Goal: Task Accomplishment & Management: Use online tool/utility

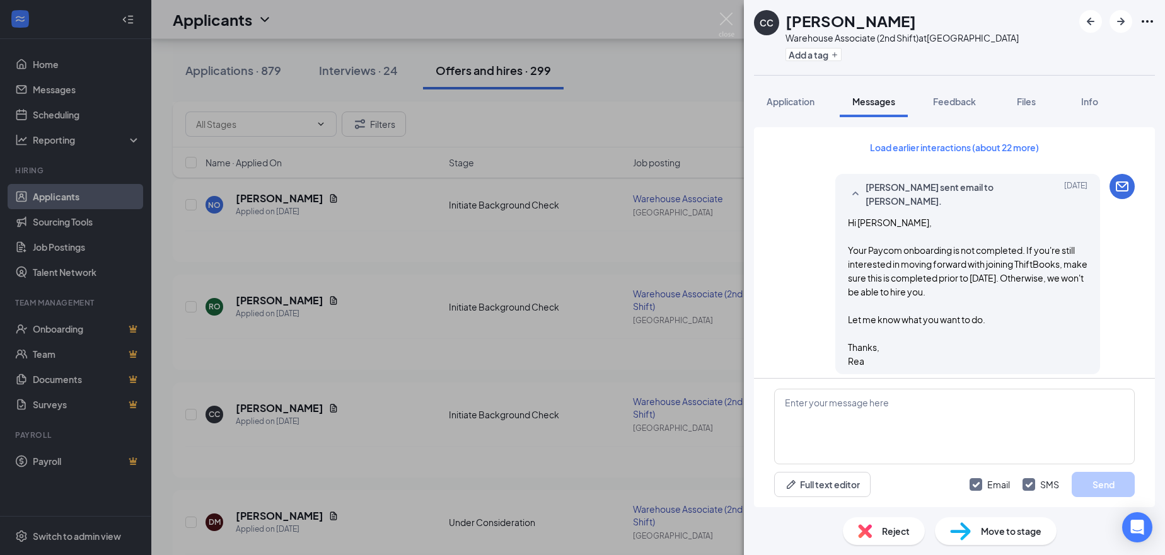
scroll to position [1484, 0]
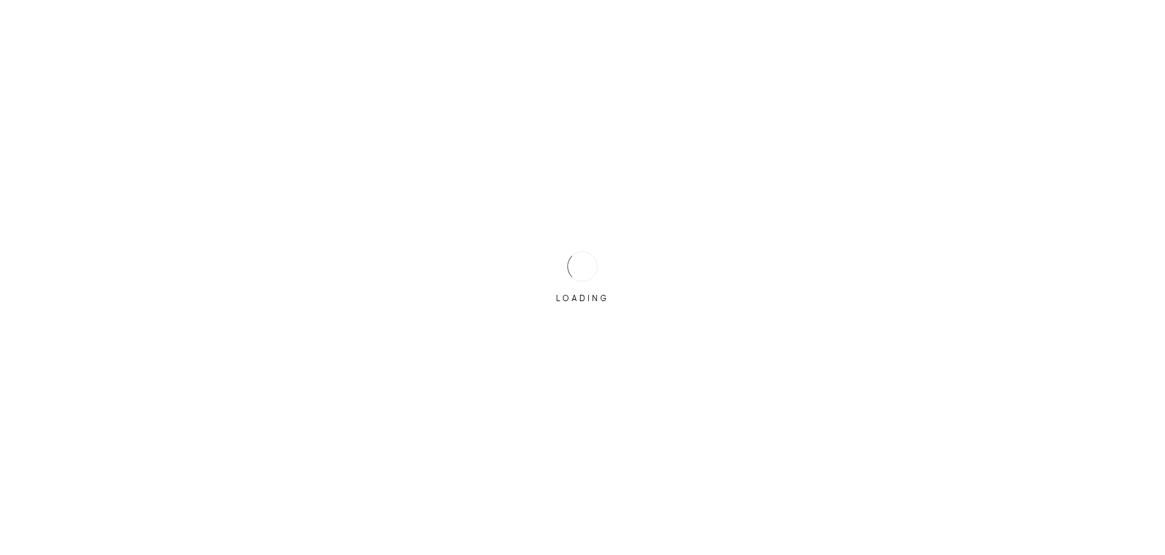
click at [347, 72] on div "LOADING" at bounding box center [582, 277] width 1165 height 555
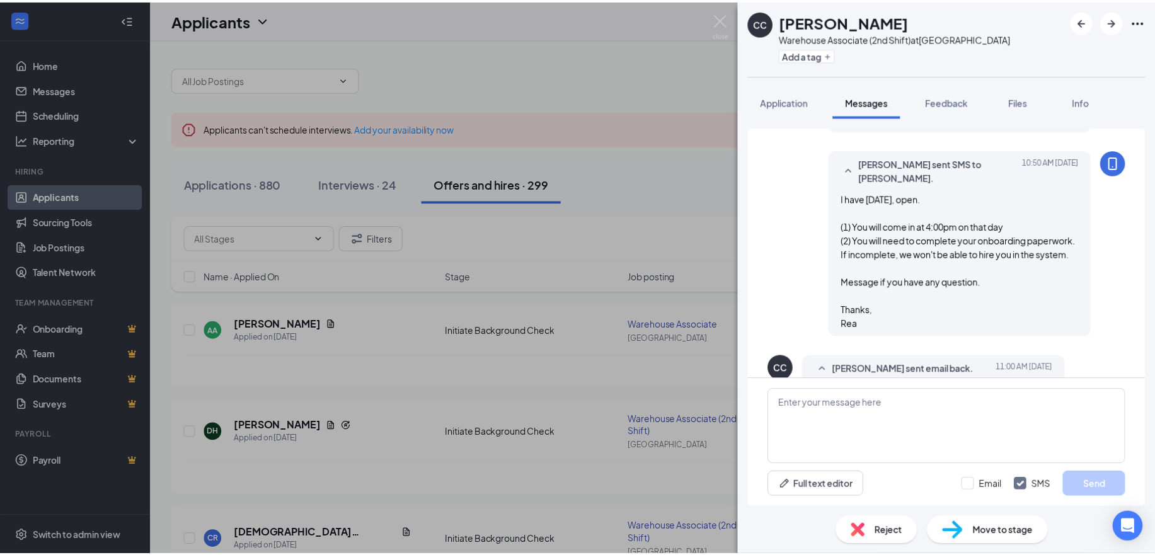
scroll to position [1086, 0]
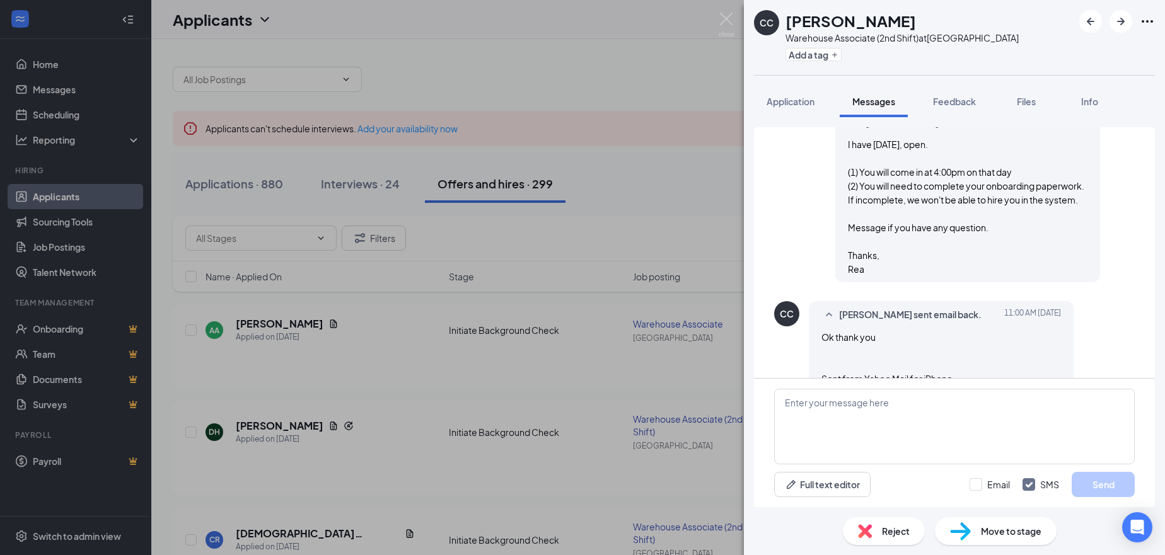
click at [367, 184] on div "CC [PERSON_NAME] Associate (2nd Shift) at [GEOGRAPHIC_DATA] Add a tag Applicati…" at bounding box center [582, 277] width 1165 height 555
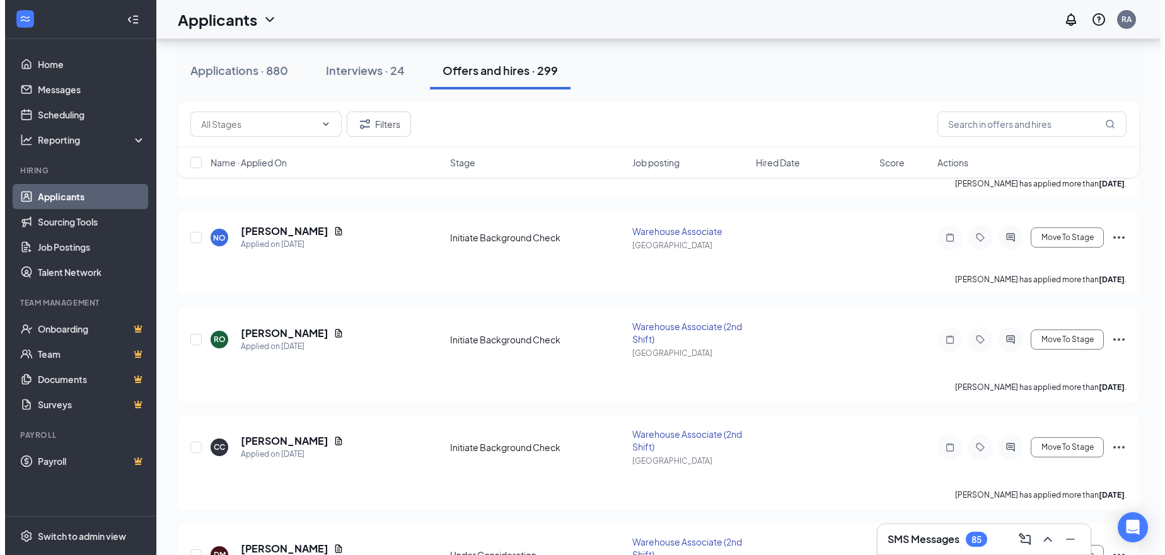
scroll to position [1046, 0]
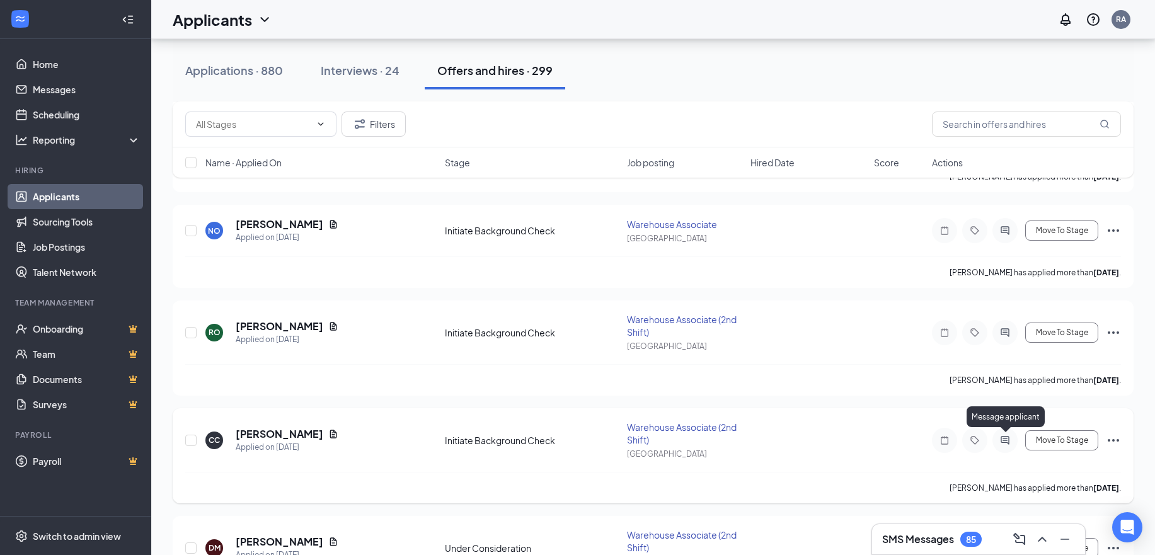
click at [1012, 441] on icon "ActiveChat" at bounding box center [1005, 440] width 15 height 10
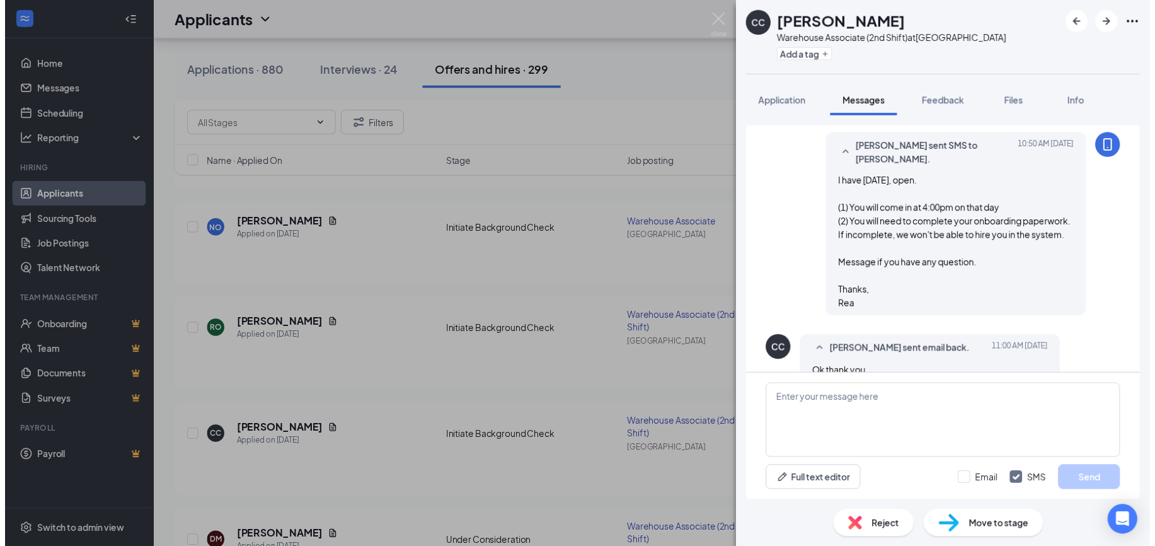
scroll to position [1086, 0]
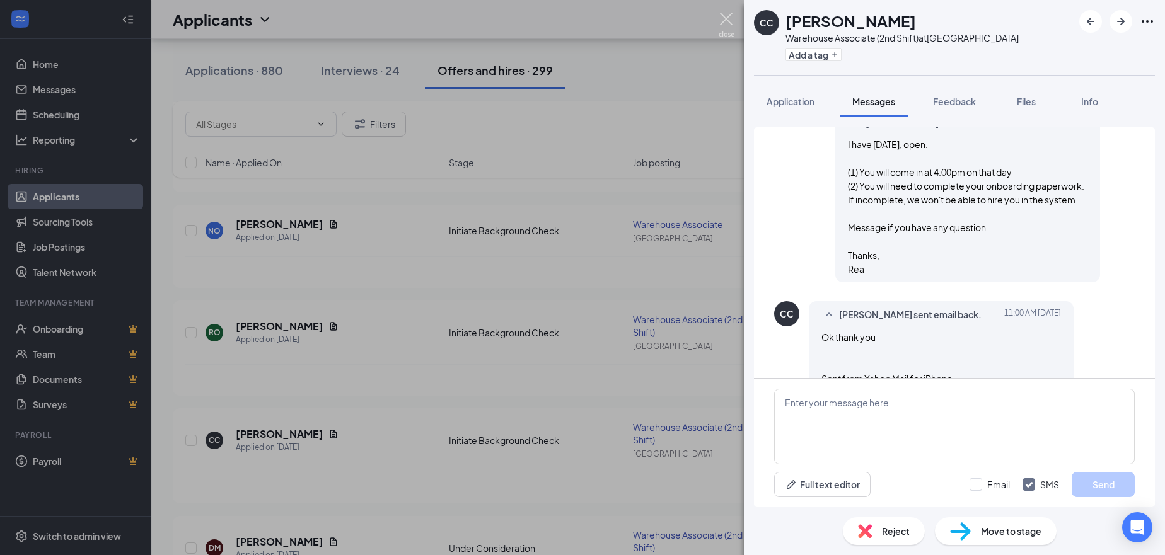
click at [725, 19] on img at bounding box center [726, 25] width 16 height 25
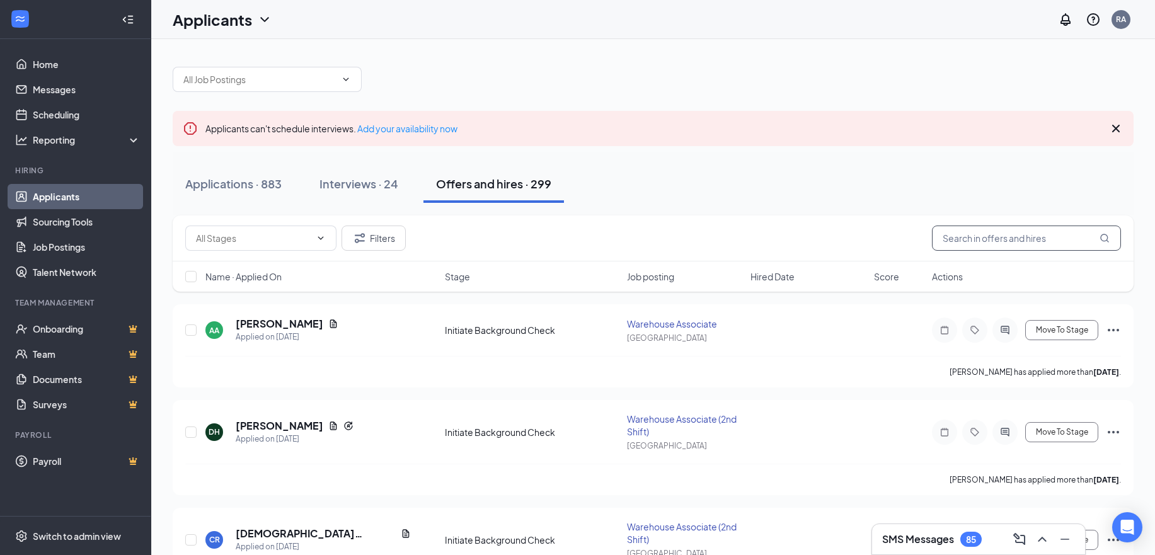
click at [969, 244] on input "text" at bounding box center [1026, 238] width 189 height 25
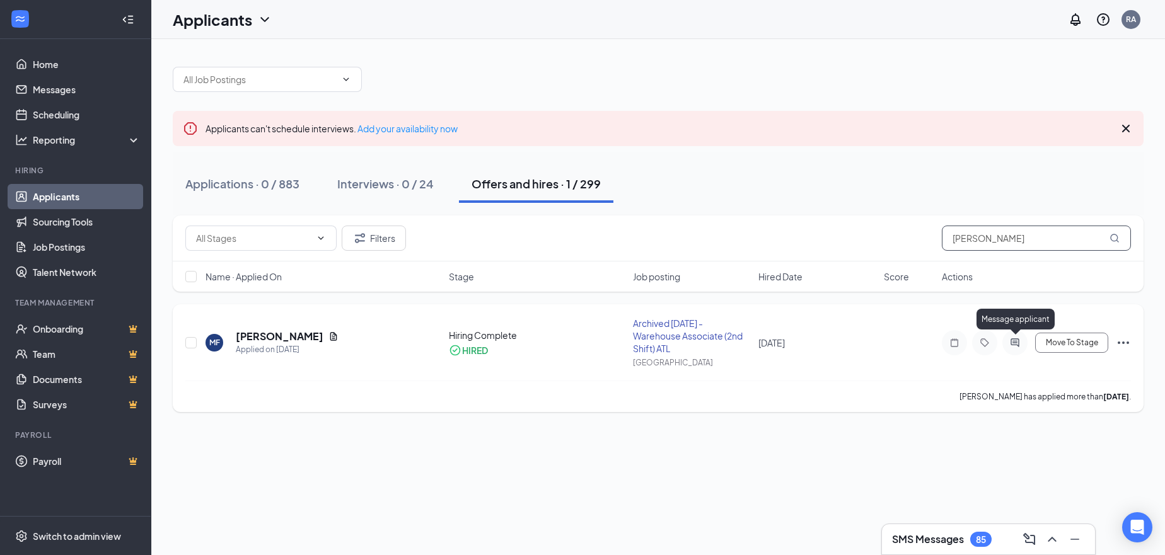
type input "[PERSON_NAME]"
click at [1018, 345] on icon "ActiveChat" at bounding box center [1014, 343] width 15 height 10
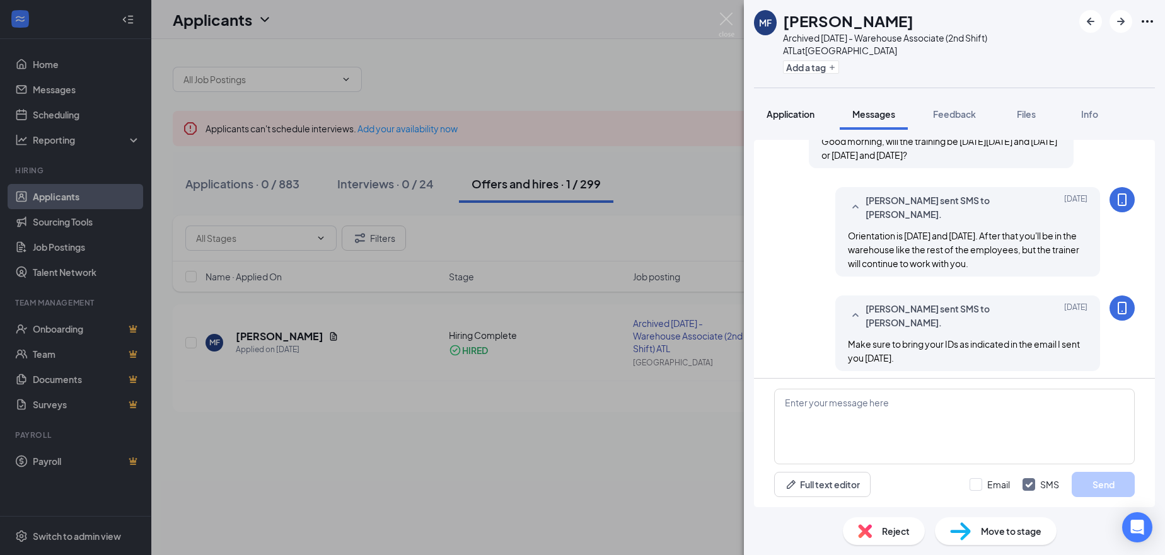
scroll to position [388, 0]
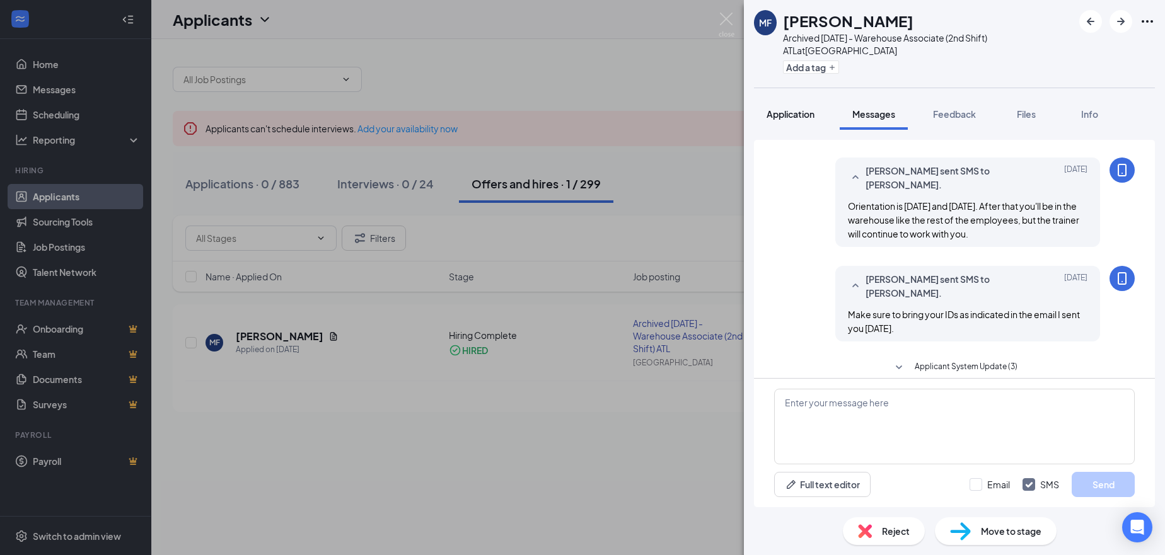
click at [804, 108] on span "Application" at bounding box center [790, 113] width 48 height 11
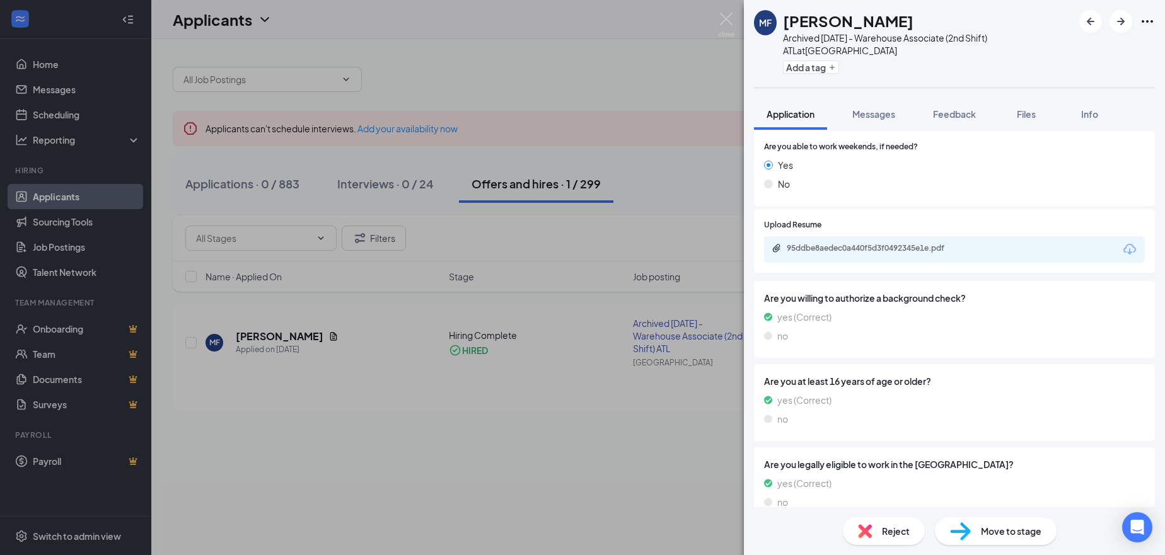
scroll to position [693, 0]
